Goal: Information Seeking & Learning: Learn about a topic

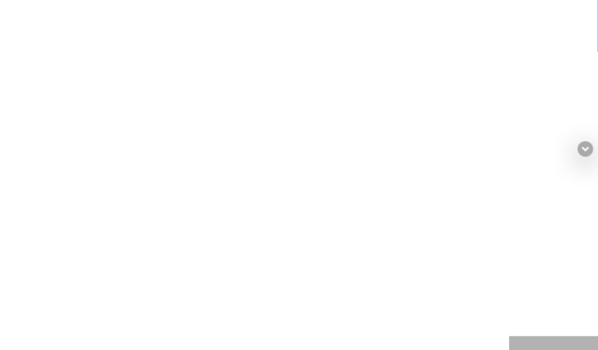
scroll to position [25, 0]
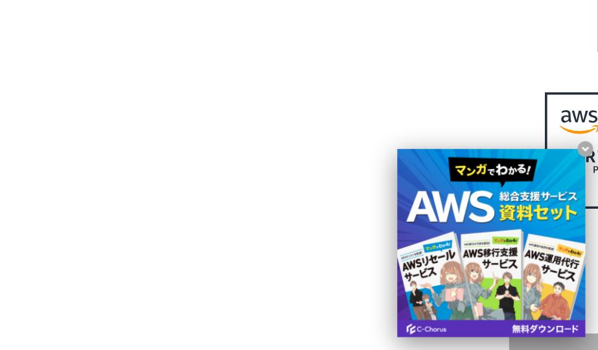
click at [120, 179] on div "AWSの導入からコスト削減、 構成・運用の最適化からデータ活用まで 規模や業種業態を問わない マネージドサービスで AWS ジャーニーの 成功を実現" at bounding box center [259, 266] width 499 height 296
click at [528, 174] on x-t at bounding box center [491, 243] width 188 height 188
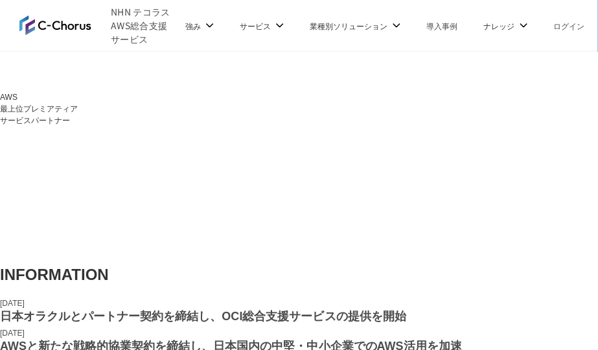
scroll to position [284, 0]
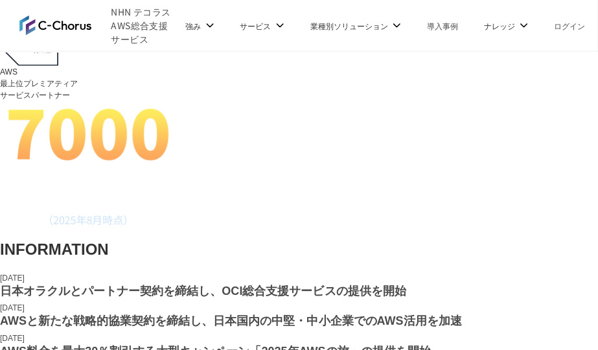
click at [23, 21] on img at bounding box center [55, 26] width 72 height 21
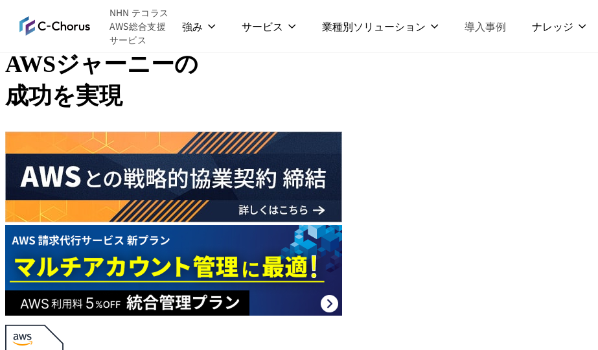
scroll to position [10, 0]
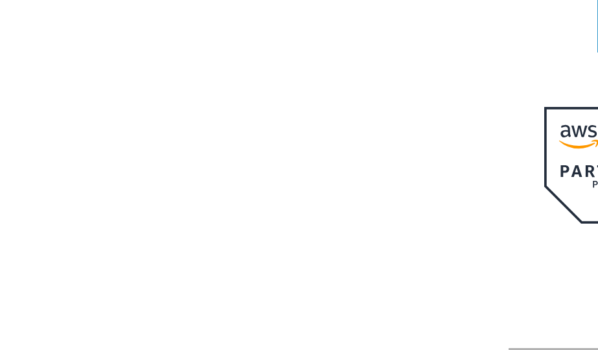
click at [468, 252] on h1 "AWS ジャーニーの 成功を実現" at bounding box center [259, 265] width 499 height 124
